Goal: Find specific page/section: Find specific page/section

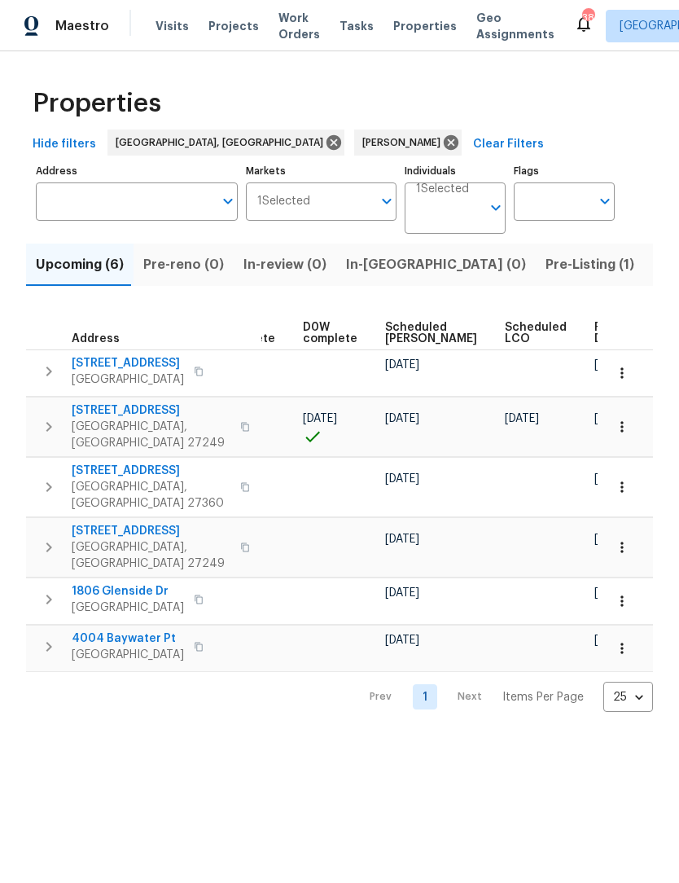
scroll to position [0, 408]
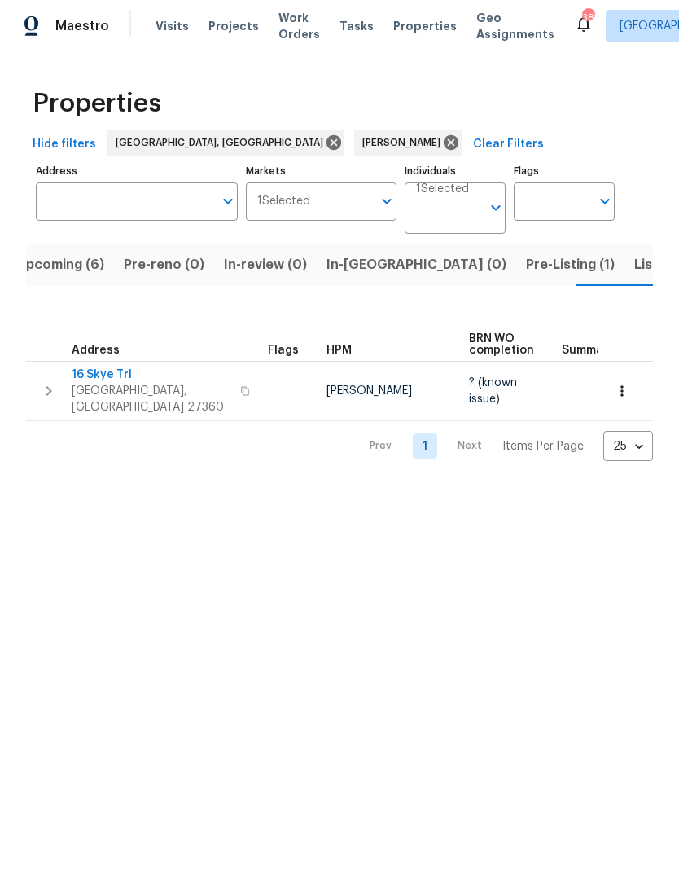
scroll to position [0, 20]
click at [398, 24] on span "Properties" at bounding box center [425, 26] width 64 height 16
click at [411, 24] on span "Properties" at bounding box center [425, 26] width 64 height 16
click at [444, 145] on icon at bounding box center [451, 142] width 15 height 15
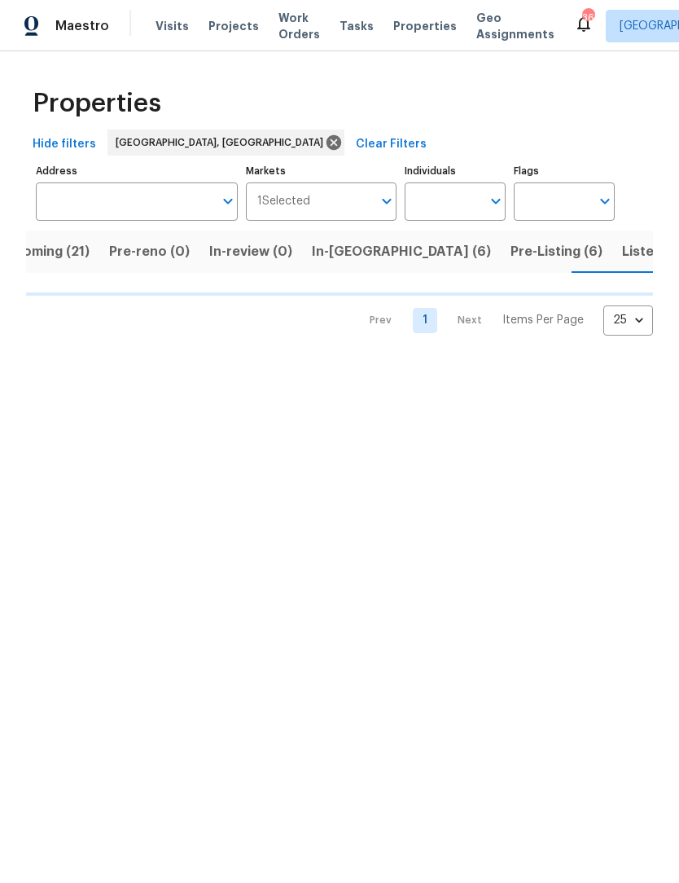
scroll to position [0, 44]
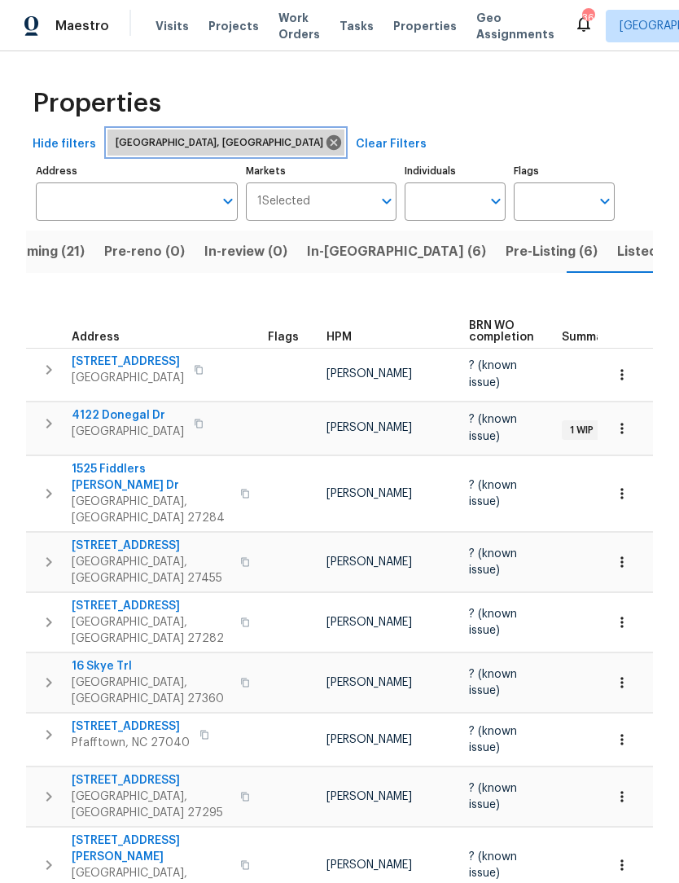
click at [327, 145] on icon at bounding box center [334, 142] width 15 height 15
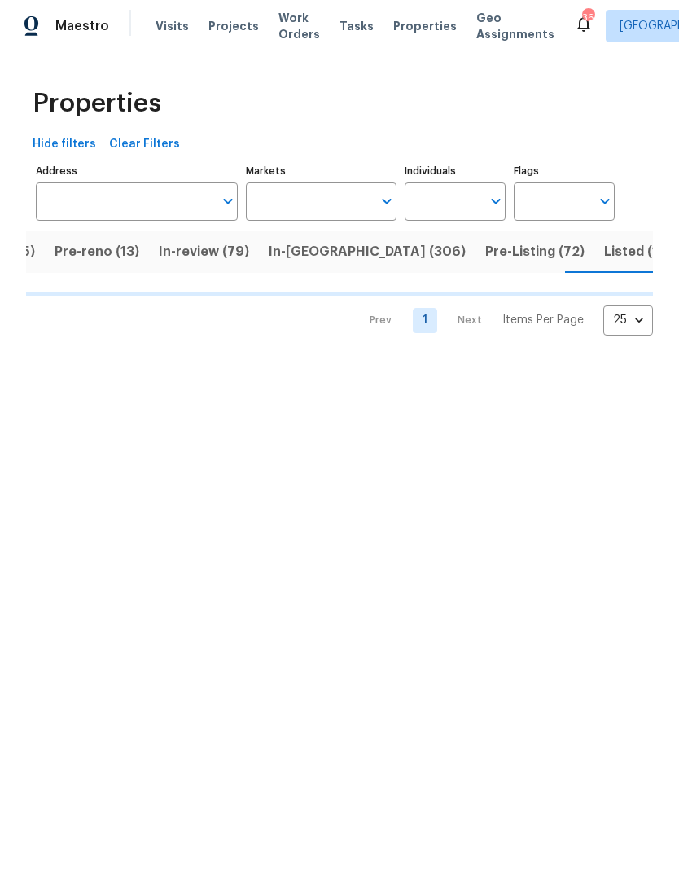
scroll to position [0, 112]
click at [288, 208] on input "Markets" at bounding box center [309, 201] width 127 height 38
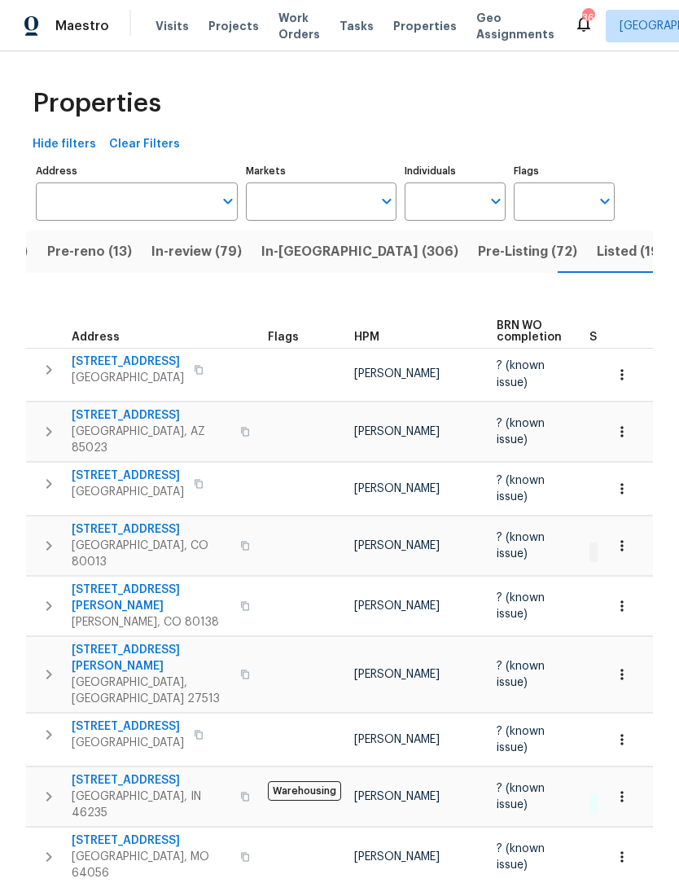
scroll to position [0, 0]
click at [293, 205] on input "Markets" at bounding box center [309, 201] width 127 height 38
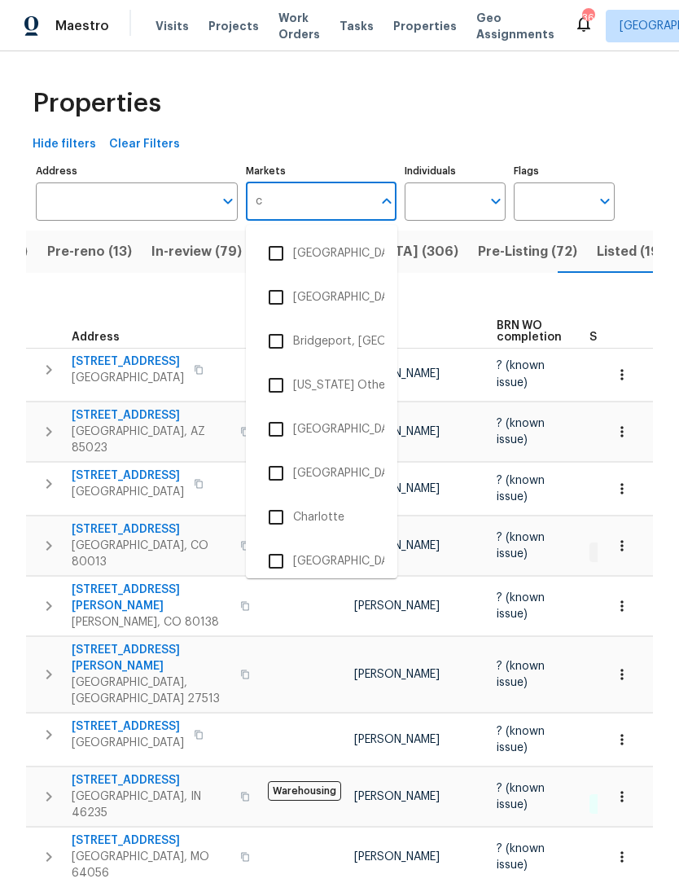
type input "ch"
click at [288, 296] on input "checkbox" at bounding box center [276, 297] width 34 height 34
